Goal: Task Accomplishment & Management: Complete application form

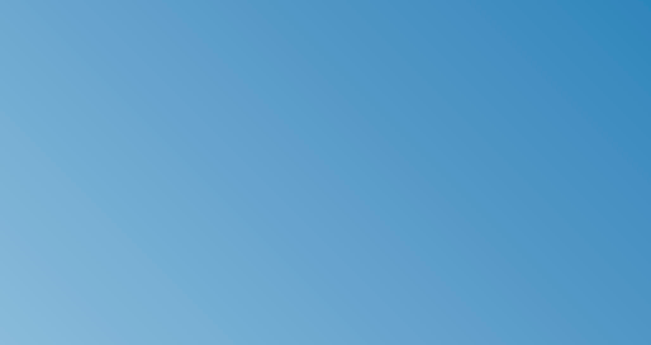
type input "[EMAIL_ADDRESS][DOMAIN_NAME]"
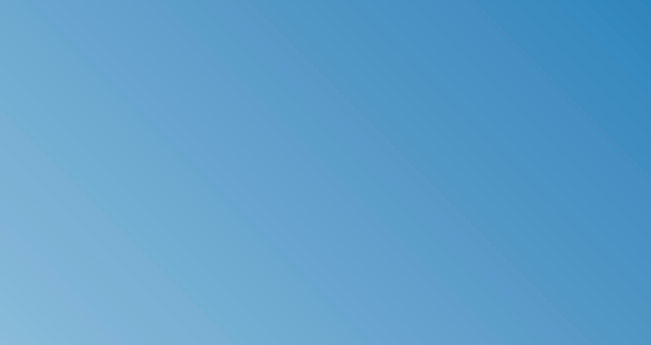
checkbox input "true"
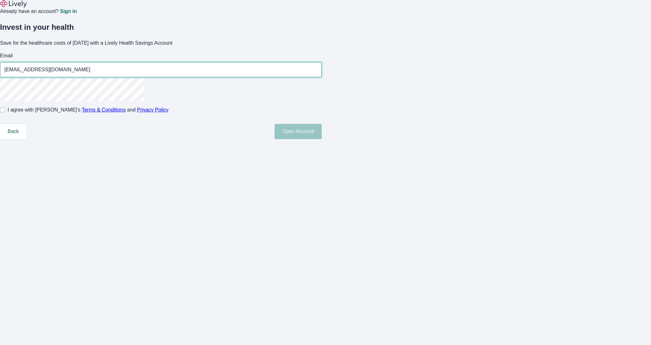
click at [292, 76] on input "[EMAIL_ADDRESS][DOMAIN_NAME]" at bounding box center [161, 69] width 322 height 13
type input "[EMAIL_ADDRESS][DOMAIN_NAME]"
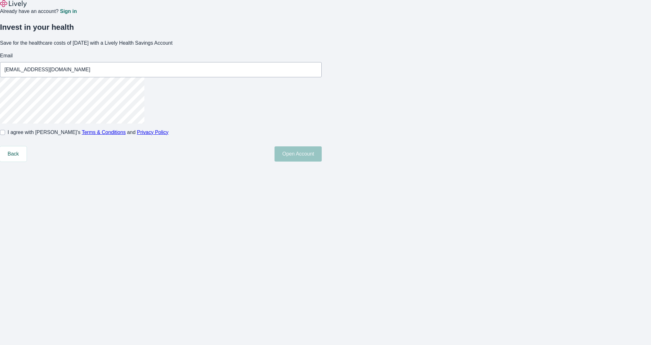
click at [195, 161] on div "Invest in your health Save for the healthcare costs of [DATE] with a Lively Hea…" at bounding box center [321, 88] width 659 height 146
click at [253, 161] on div "Invest in your health Save for the healthcare costs of [DATE] with a Lively Hea…" at bounding box center [156, 88] width 329 height 146
click at [5, 135] on input "I agree with Lively’s Terms & Conditions and Privacy Policy" at bounding box center [2, 132] width 5 height 5
checkbox input "true"
click at [322, 161] on button "Open Account" at bounding box center [297, 153] width 47 height 15
